Goal: Transaction & Acquisition: Purchase product/service

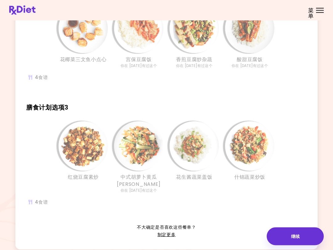
scroll to position [188, 0]
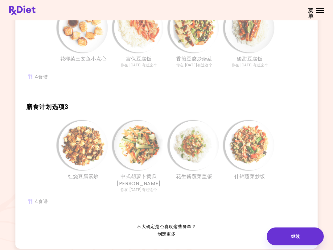
click at [260, 147] on img "信息 - 什锦蔬菜炒饭 - 膳食计划选项3" at bounding box center [249, 145] width 49 height 49
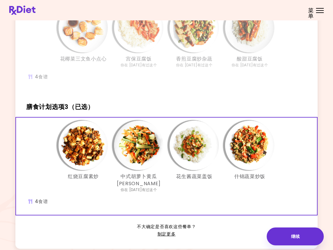
click at [259, 150] on img "信息 - 什锦蔬菜炒饭 - 膳食计划选项3（已选）" at bounding box center [249, 145] width 49 height 49
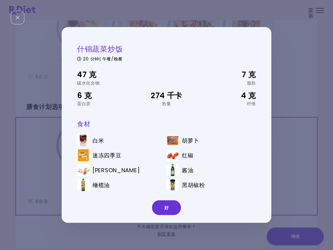
click at [13, 14] on img at bounding box center [22, 10] width 26 height 9
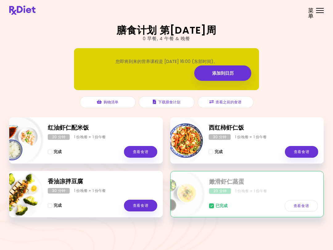
click at [277, 198] on div "已完成 查看食谱" at bounding box center [263, 203] width 109 height 18
click at [298, 202] on link "查看食谱" at bounding box center [301, 206] width 33 height 12
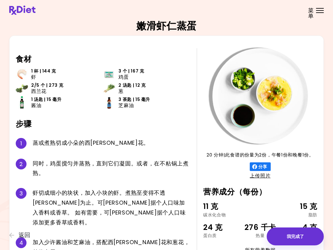
click at [296, 239] on button "我完成了" at bounding box center [295, 236] width 57 height 18
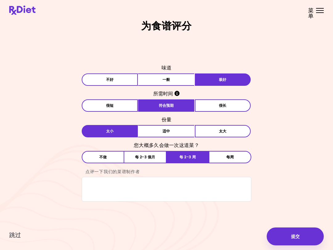
click at [299, 237] on button "提交" at bounding box center [295, 236] width 57 height 18
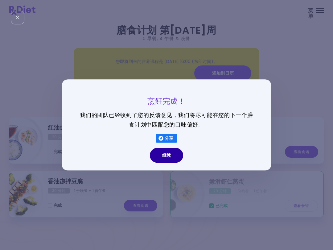
click at [169, 156] on button "继续" at bounding box center [166, 155] width 33 height 15
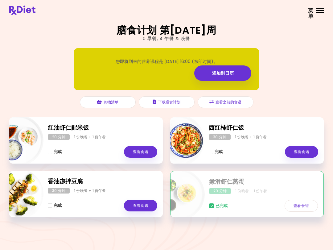
click at [278, 148] on div "完成 查看食谱" at bounding box center [264, 149] width 110 height 18
click at [305, 151] on link "查看食谱" at bounding box center [301, 152] width 33 height 12
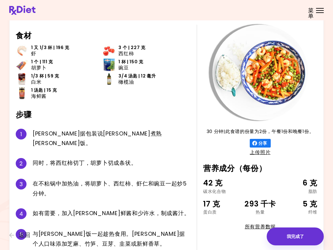
scroll to position [26, 0]
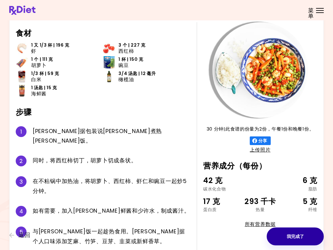
click at [296, 238] on button "我完成了" at bounding box center [295, 236] width 57 height 18
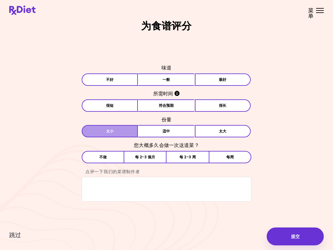
click at [99, 131] on button "[PERSON_NAME]" at bounding box center [110, 131] width 56 height 12
click at [231, 77] on button "极好" at bounding box center [223, 79] width 56 height 12
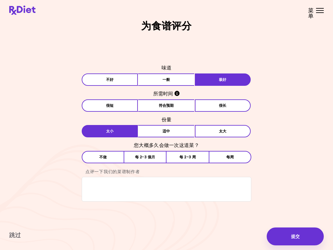
click at [176, 107] on button "符合预期" at bounding box center [166, 105] width 56 height 12
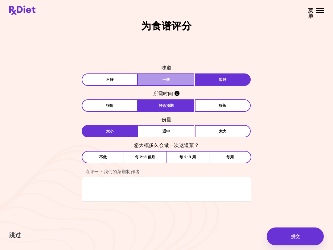
click at [174, 81] on button "一般" at bounding box center [166, 79] width 56 height 12
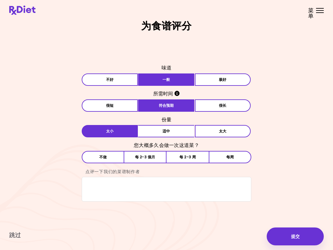
click at [195, 159] on button "每 2-3 周" at bounding box center [188, 157] width 42 height 12
click at [297, 238] on button "提交" at bounding box center [295, 236] width 57 height 18
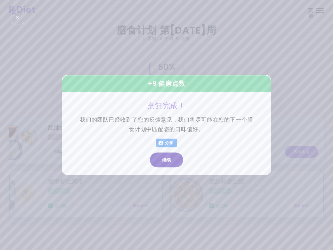
click at [170, 160] on button "继续" at bounding box center [166, 160] width 33 height 15
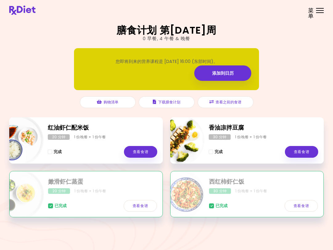
click at [309, 14] on span "菜单" at bounding box center [311, 13] width 6 height 11
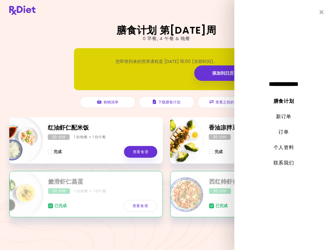
click at [284, 117] on link "新订单" at bounding box center [283, 116] width 15 height 7
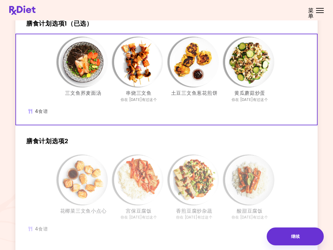
scroll to position [39, 0]
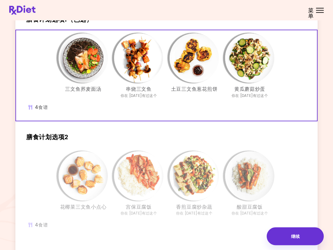
click at [45, 159] on div "花椰菜三文鱼小点心 宫保豆腐饭 你在 [DATE]有过这个 香煎豆腐炒杂蔬 你在 [DATE]有过这个 酸甜豆腐饭 你在 [DATE]有过这个" at bounding box center [166, 193] width 302 height 91
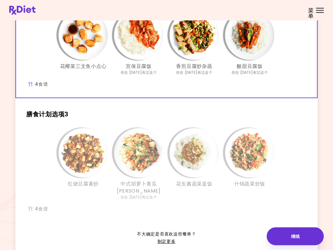
scroll to position [180, 0]
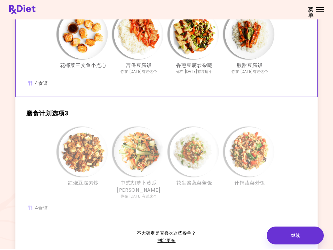
click at [119, 248] on div "是时候下订单了！从下面的 3 选项中选择一个，然后点击“继续”。 膳食计划选项1 三文鱼荞麦面汤 串烧三文鱼 你在 [DATE]有过这个 土豆三文鱼葱花煎饼 …" at bounding box center [166, 52] width 315 height 423
click at [195, 151] on img "信息 - 花生酱蔬菜盖饭 - 膳食计划选项3" at bounding box center [194, 152] width 49 height 49
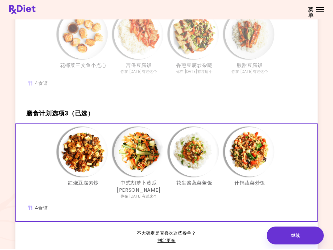
scroll to position [181, 0]
click at [196, 150] on img "信息 - 花生酱蔬菜盖饭 - 膳食计划选项3（已选）" at bounding box center [194, 151] width 49 height 49
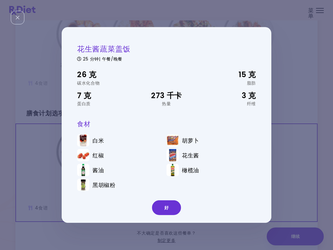
click at [164, 208] on button "好" at bounding box center [166, 207] width 29 height 15
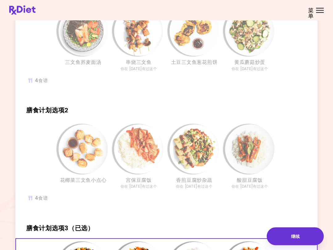
scroll to position [66, 0]
click at [52, 149] on div "花椰菜三文鱼小点心 宫保豆腐饭 你在 [DATE]有过这个 香煎豆腐炒杂蔬 你在 [DATE]有过这个 酸甜豆腐饭 你在 [DATE]有过这个" at bounding box center [166, 166] width 241 height 90
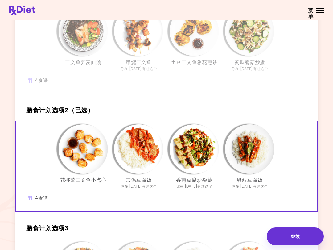
click at [253, 160] on img "信息 - 酸甜豆腐饭 - 膳食计划选项2（已选）" at bounding box center [249, 148] width 49 height 49
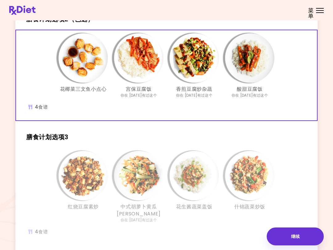
scroll to position [157, 0]
click at [135, 53] on img "信息 - 宫保豆腐饭 - 膳食计划选项2（已选）" at bounding box center [138, 58] width 49 height 49
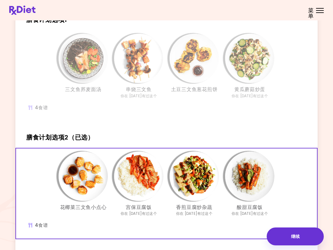
scroll to position [38, 0]
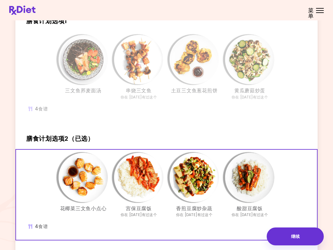
click at [146, 67] on img "信息 - 串烧三文鱼 - 膳食计划选项1" at bounding box center [138, 59] width 49 height 49
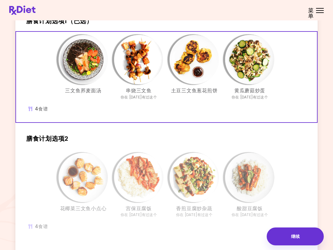
click at [135, 57] on img "信息 - 串烧三文鱼 - 膳食计划选项1（已选）" at bounding box center [138, 59] width 49 height 49
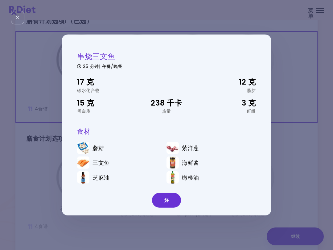
click at [161, 200] on button "好" at bounding box center [166, 200] width 29 height 15
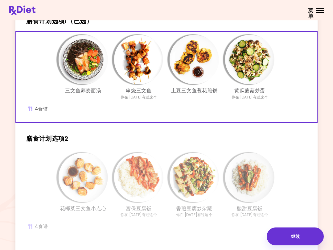
click at [195, 62] on img "信息 - 土豆三文鱼葱花煎饼 - 膳食计划选项1（已选）" at bounding box center [194, 59] width 49 height 49
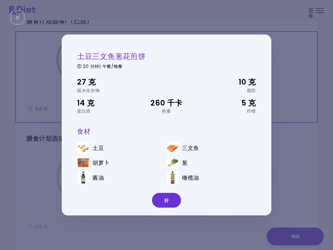
click at [172, 201] on button "好" at bounding box center [166, 200] width 29 height 15
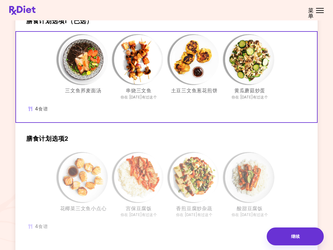
click at [194, 72] on img "信息 - 土豆三文鱼葱花煎饼 - 膳食计划选项1（已选）" at bounding box center [194, 59] width 49 height 49
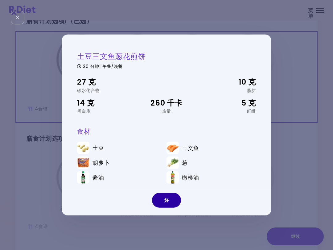
click at [172, 204] on button "好" at bounding box center [166, 200] width 29 height 15
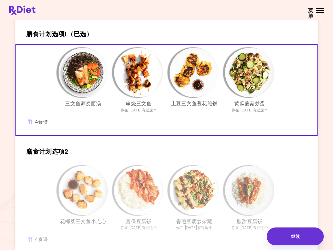
scroll to position [25, 0]
click at [196, 79] on img "信息 - 土豆三文鱼葱花煎饼 - 膳食计划选项1（已选）" at bounding box center [194, 72] width 49 height 49
click at [300, 235] on button "继续" at bounding box center [295, 236] width 57 height 18
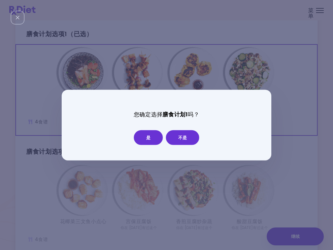
click at [180, 134] on button "不是" at bounding box center [182, 137] width 33 height 15
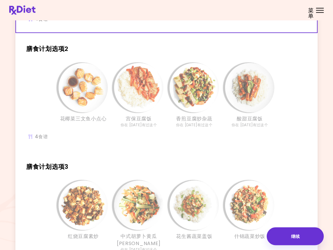
click at [80, 89] on img "信息 - 花椰菜三文鱼小点心 - 膳食计划选项2" at bounding box center [83, 87] width 49 height 49
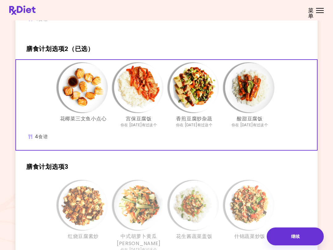
click at [84, 88] on img "信息 - 花椰菜三文鱼小点心 - 膳食计划选项2（已选）" at bounding box center [83, 87] width 49 height 49
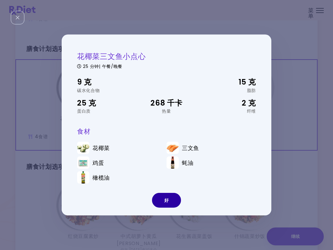
click at [173, 198] on button "好" at bounding box center [166, 200] width 29 height 15
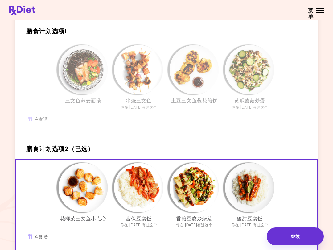
scroll to position [0, 0]
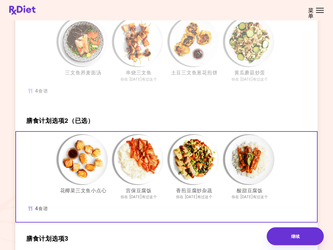
click at [300, 237] on button "继续" at bounding box center [295, 236] width 57 height 18
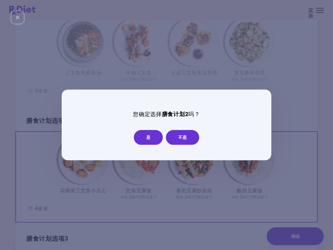
scroll to position [56, 0]
click at [148, 137] on button "是" at bounding box center [148, 137] width 29 height 15
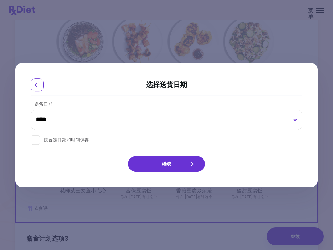
click at [295, 119] on select "**********" at bounding box center [166, 120] width 271 height 20
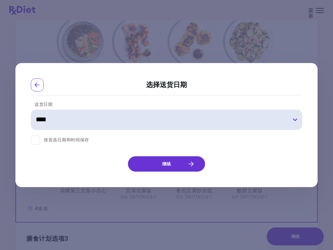
select select "**********"
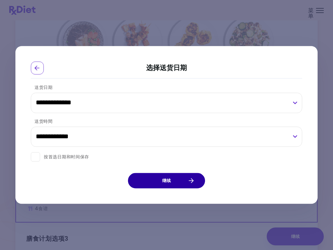
click at [195, 180] on button "继续" at bounding box center [166, 180] width 77 height 15
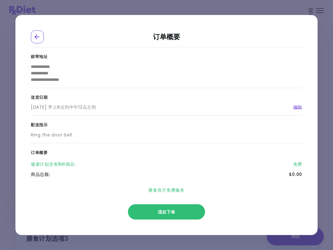
click at [168, 212] on span "现在下单" at bounding box center [166, 212] width 17 height 6
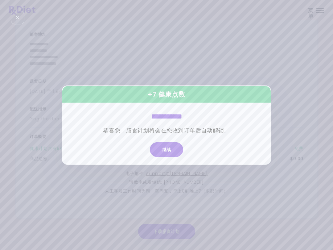
click at [167, 150] on button "继续" at bounding box center [166, 149] width 33 height 15
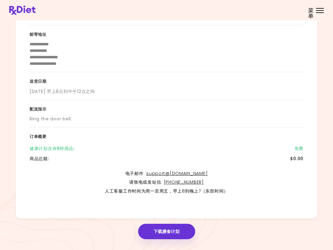
click at [63, 151] on div "健康计划含有9样商品 : 免费" at bounding box center [167, 148] width 274 height 10
click at [64, 150] on div "健康计划含有9样商品 :" at bounding box center [52, 148] width 45 height 6
click at [310, 10] on span "菜单" at bounding box center [311, 13] width 6 height 11
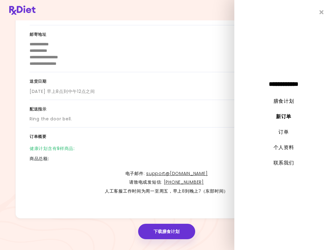
click at [284, 118] on link "新订单" at bounding box center [283, 116] width 15 height 7
